Goal: Find contact information: Find contact information

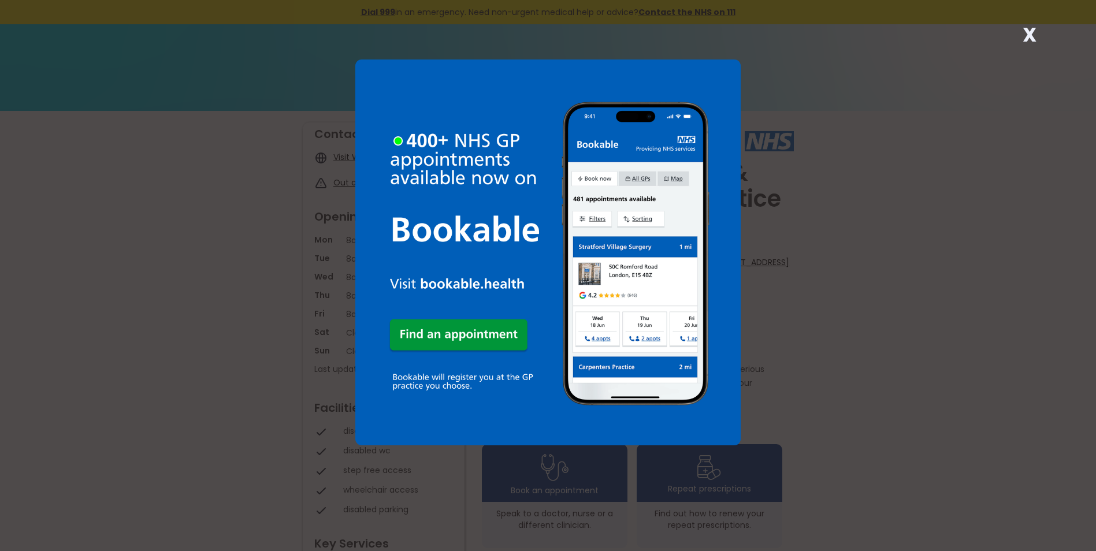
click at [1031, 34] on strong "X" at bounding box center [1030, 35] width 14 height 28
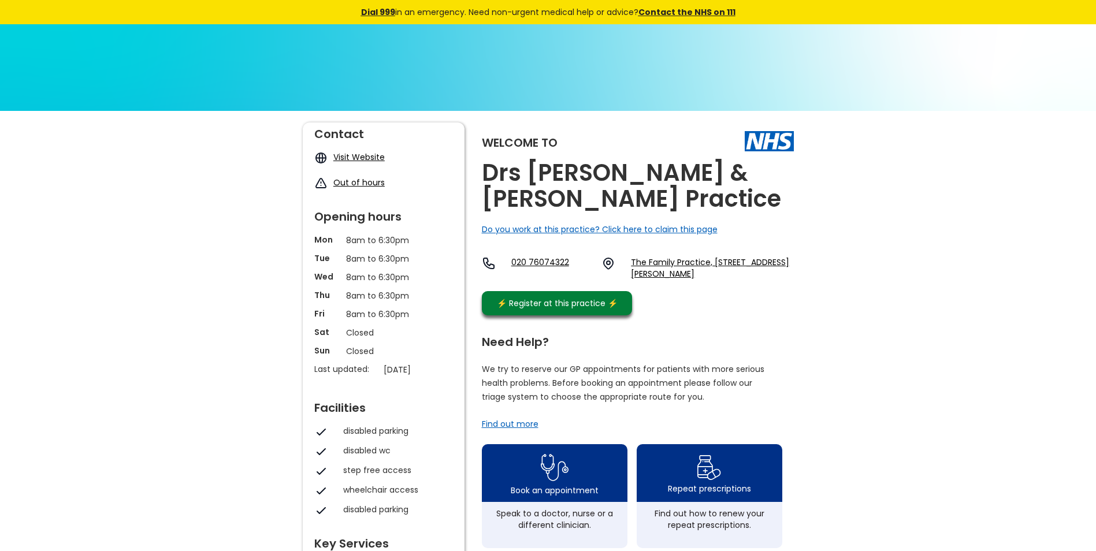
click at [378, 157] on link "Visit Website" at bounding box center [358, 157] width 51 height 12
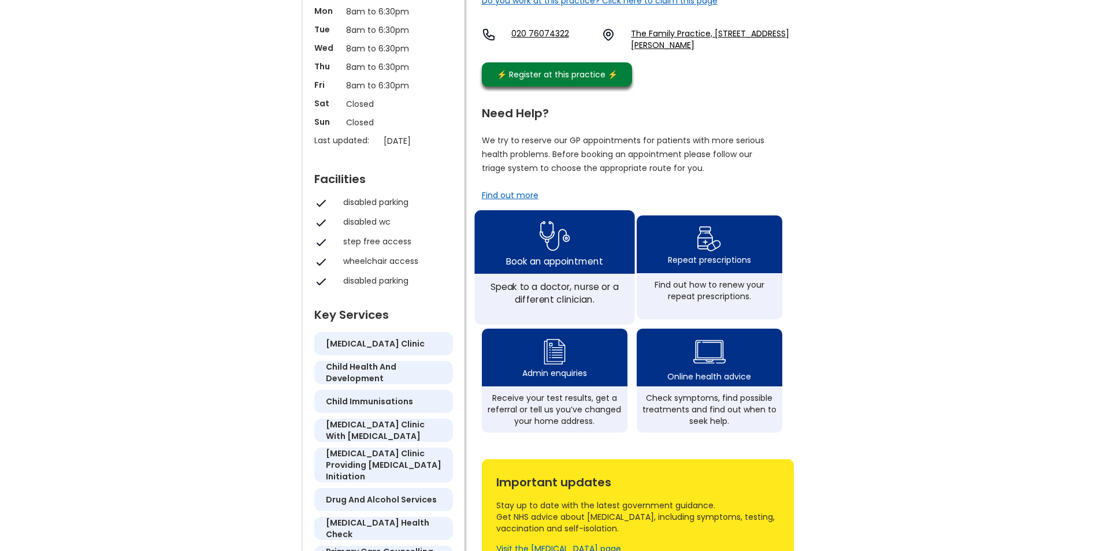
scroll to position [61, 0]
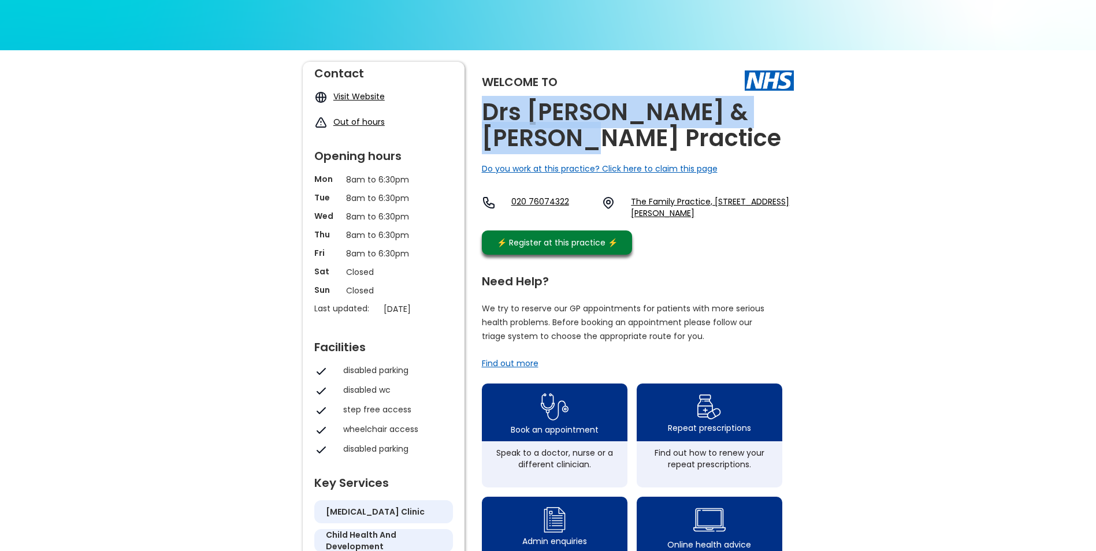
drag, startPoint x: 485, startPoint y: 108, endPoint x: 578, endPoint y: 140, distance: 98.3
click at [578, 140] on h2 "Drs [PERSON_NAME] & [PERSON_NAME] Practice" at bounding box center [638, 125] width 312 height 52
drag, startPoint x: 578, startPoint y: 140, endPoint x: 564, endPoint y: 137, distance: 14.7
copy h2 "Drs [PERSON_NAME] & [PERSON_NAME] Practice"
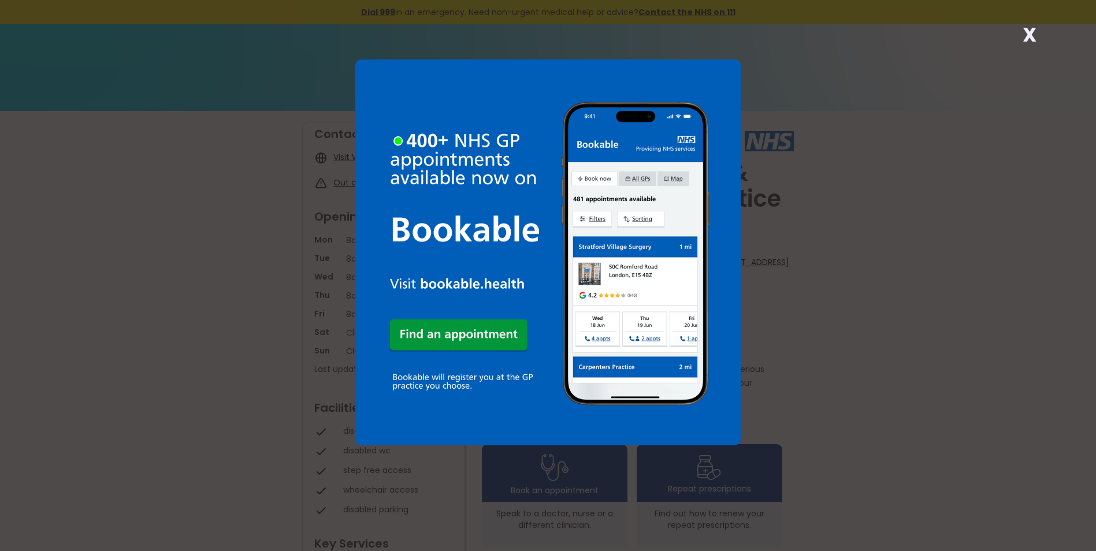
click at [1024, 36] on strong "X" at bounding box center [1030, 35] width 14 height 28
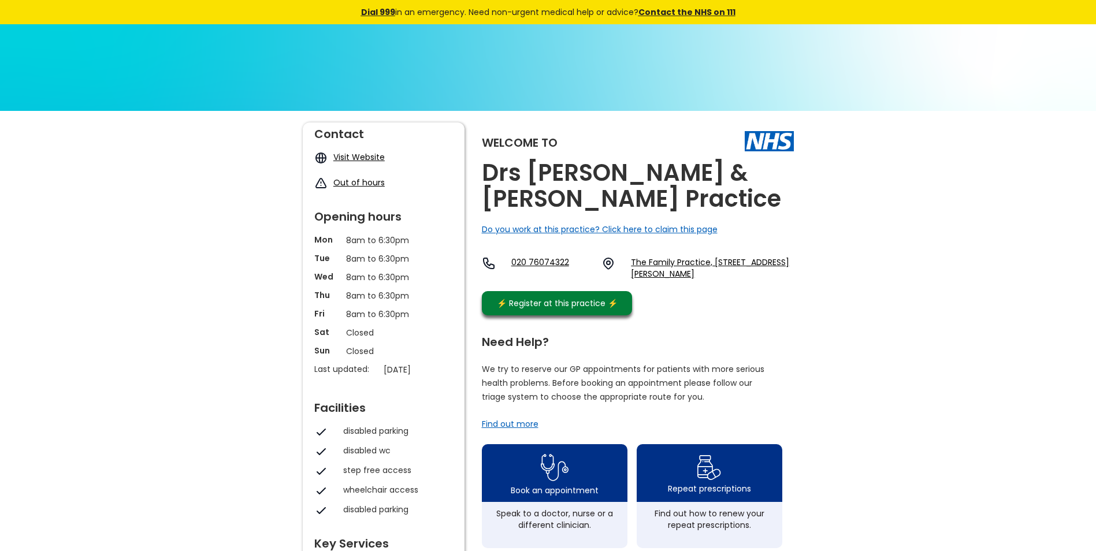
click at [339, 154] on link "Visit Website" at bounding box center [358, 157] width 51 height 12
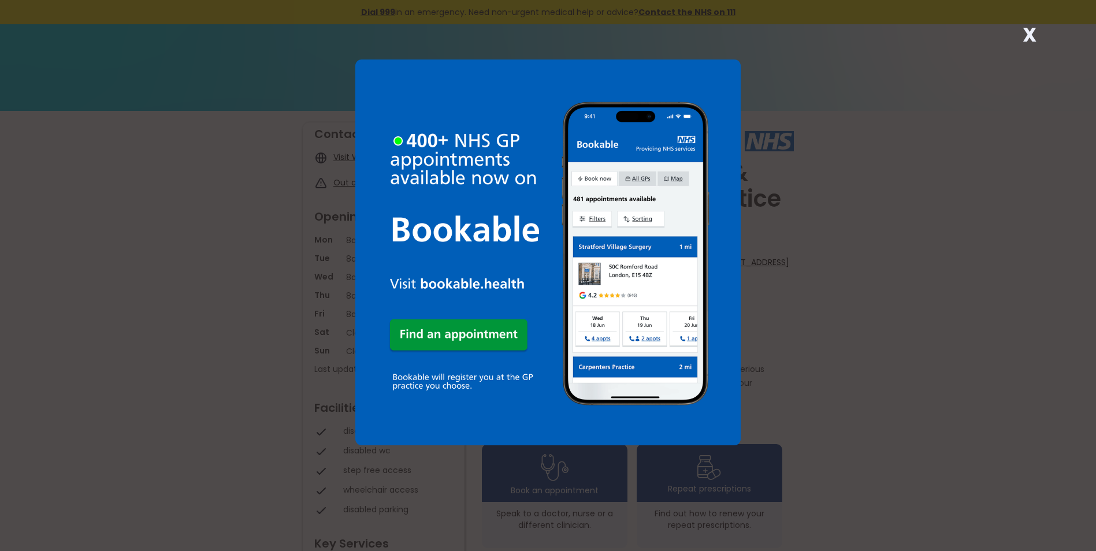
click at [1024, 36] on strong "X" at bounding box center [1030, 35] width 14 height 28
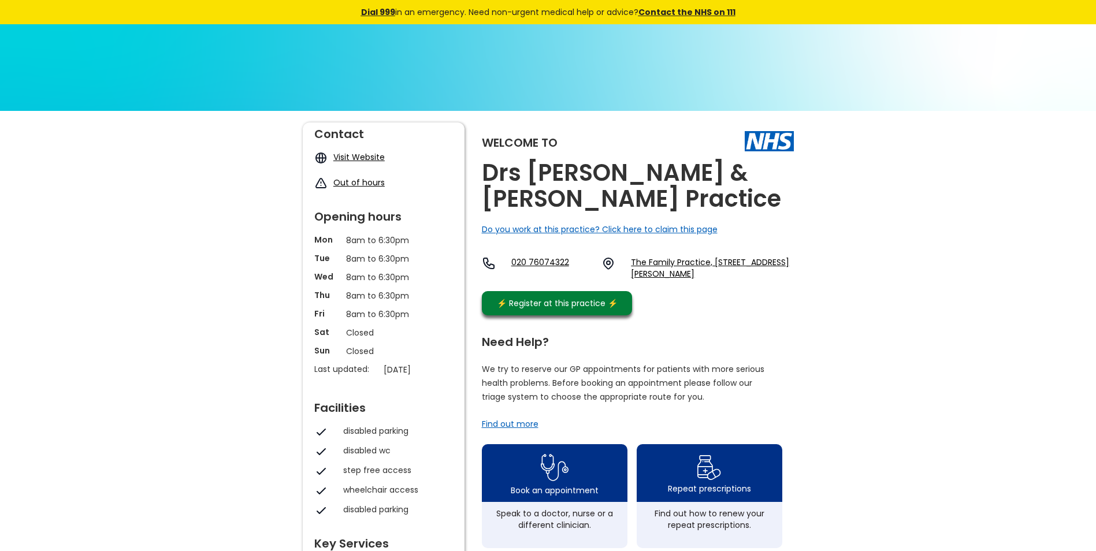
click at [345, 159] on link "Visit Website" at bounding box center [358, 157] width 51 height 12
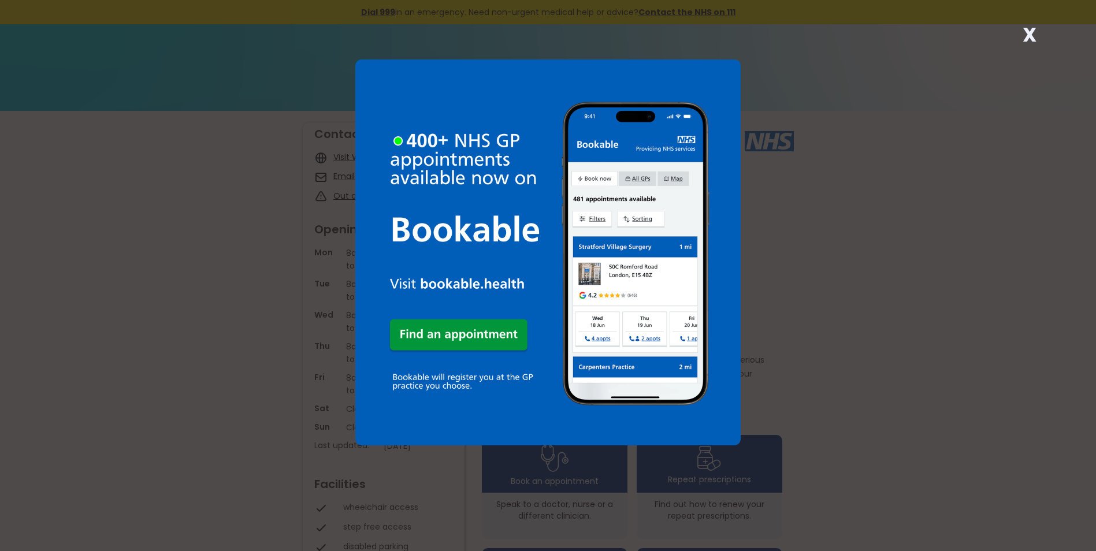
click at [1035, 34] on strong "X" at bounding box center [1030, 35] width 14 height 28
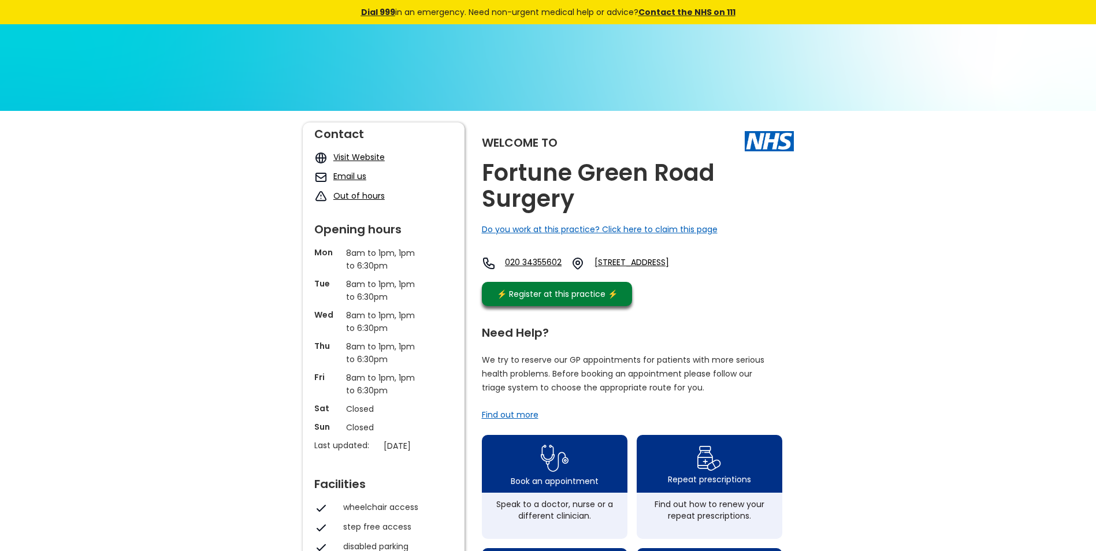
click at [359, 158] on link "Visit Website" at bounding box center [358, 157] width 51 height 12
